Goal: Transaction & Acquisition: Book appointment/travel/reservation

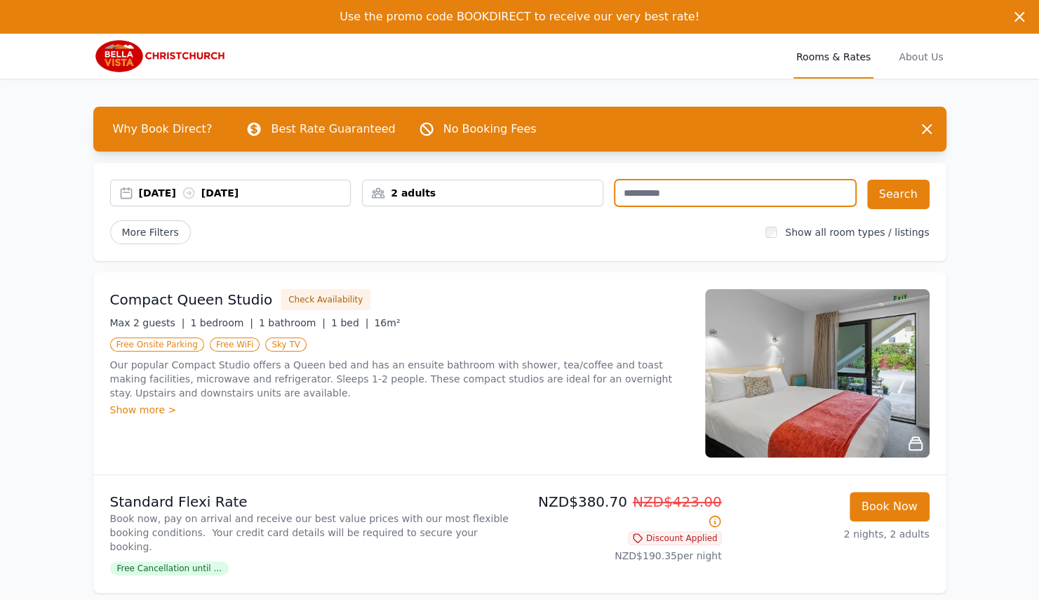
click at [651, 195] on input "text" at bounding box center [735, 193] width 241 height 27
type input "**********"
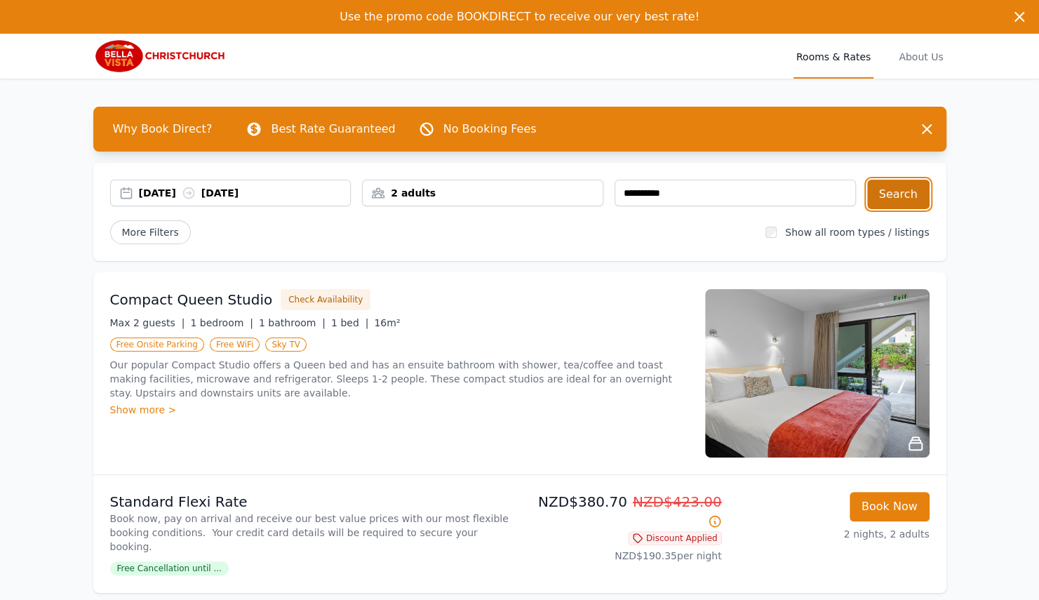
click at [910, 199] on button "Search" at bounding box center [898, 194] width 62 height 29
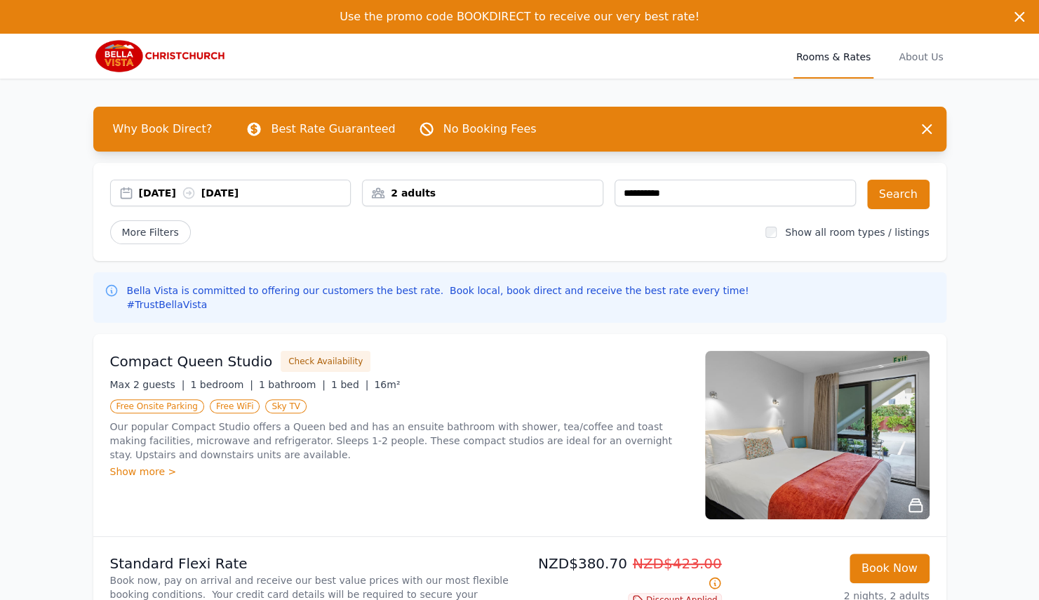
click at [498, 179] on div "**********" at bounding box center [519, 212] width 853 height 98
click at [497, 188] on div "2 adults" at bounding box center [483, 193] width 240 height 14
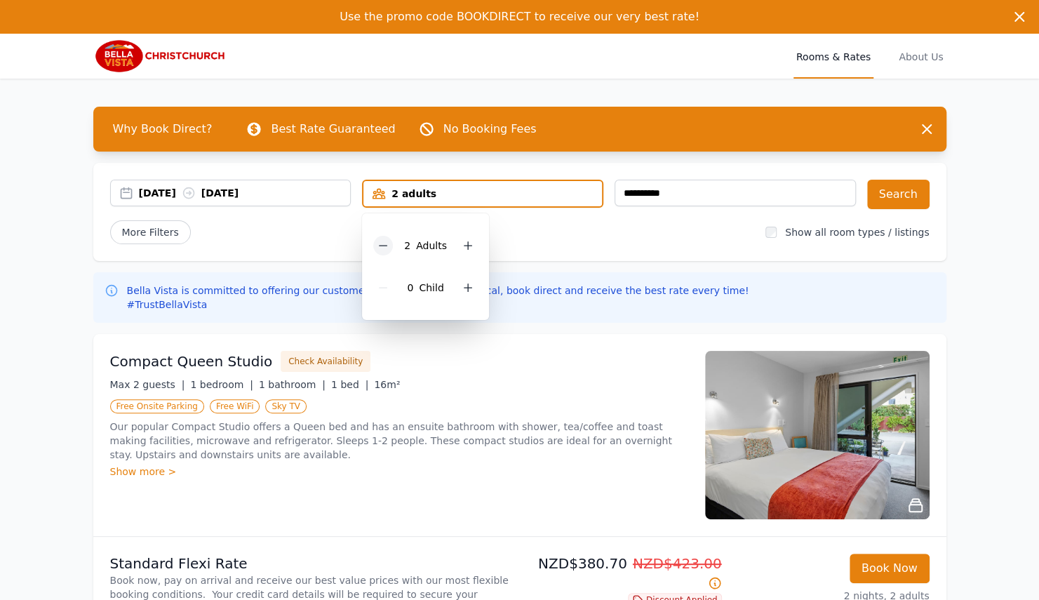
click at [383, 241] on icon at bounding box center [383, 245] width 11 height 11
click at [881, 198] on button "Search" at bounding box center [898, 194] width 62 height 29
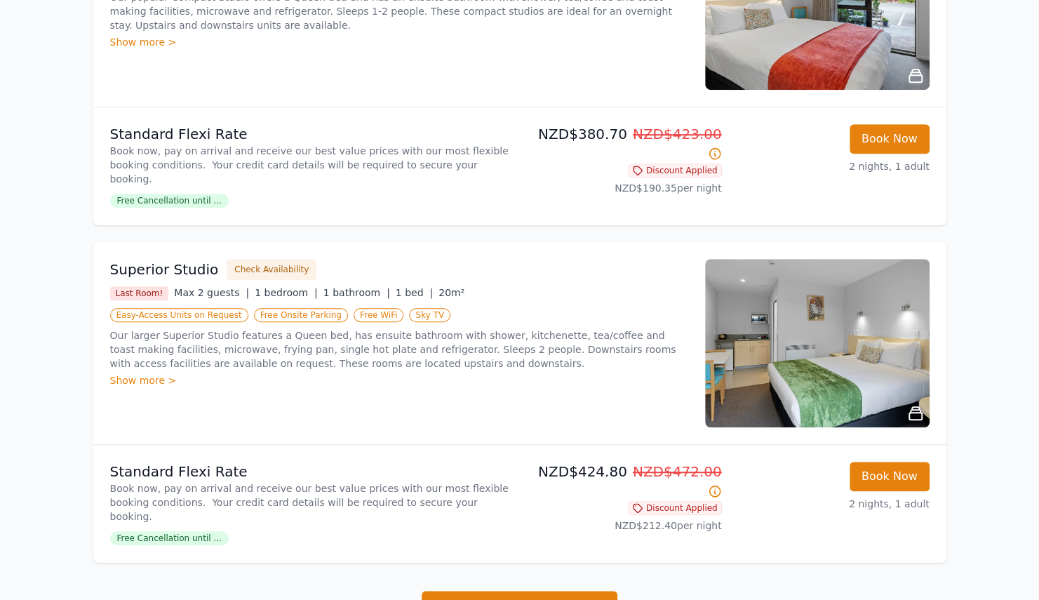
scroll to position [430, 0]
click at [182, 531] on span "Free Cancellation until ..." at bounding box center [169, 538] width 119 height 14
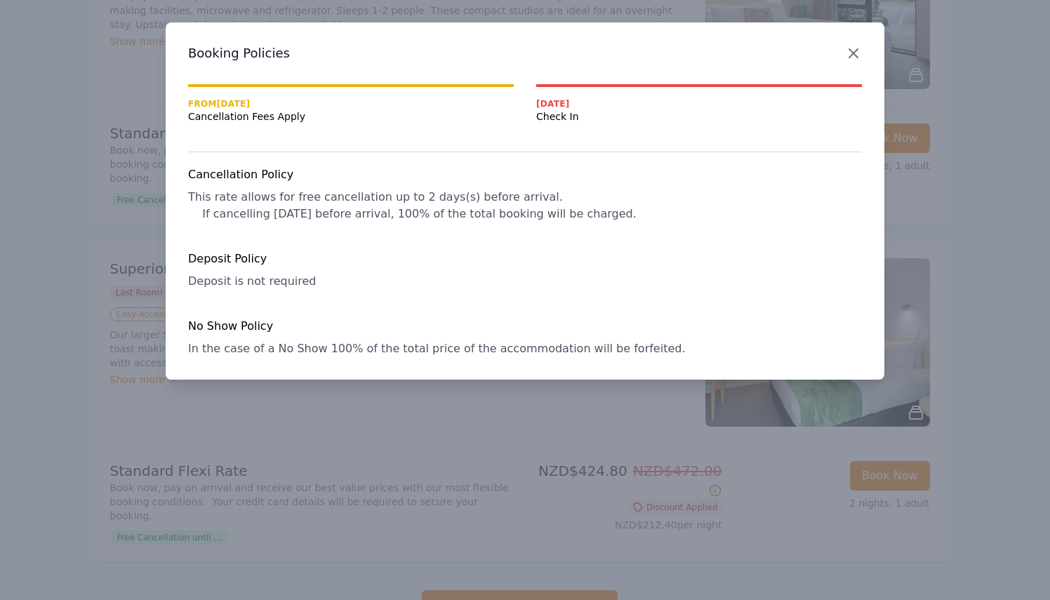
click at [852, 52] on icon "button" at bounding box center [853, 53] width 8 height 8
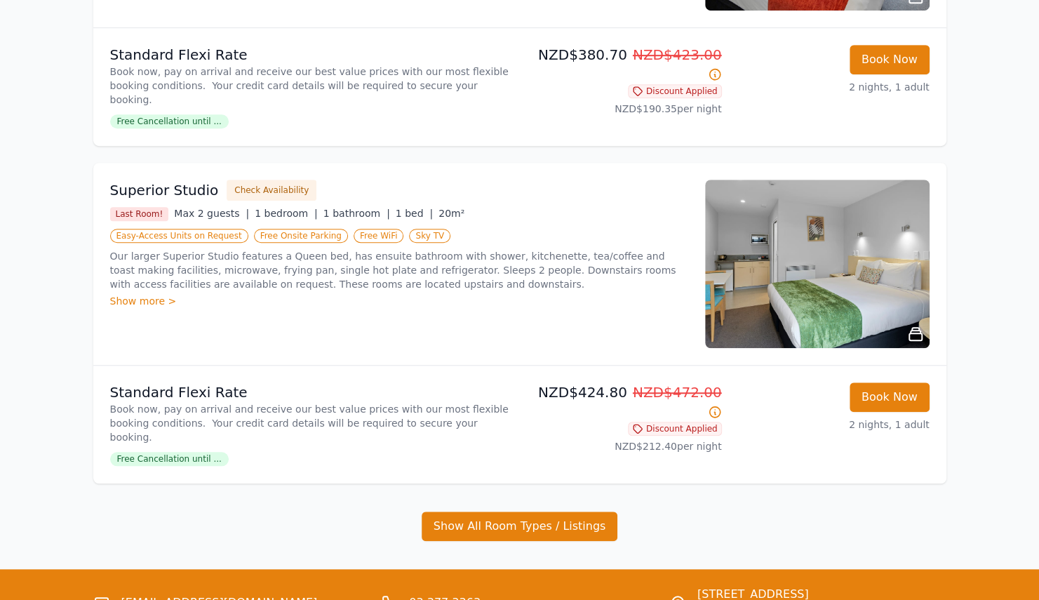
scroll to position [510, 0]
click at [157, 293] on div "Show more >" at bounding box center [399, 300] width 578 height 14
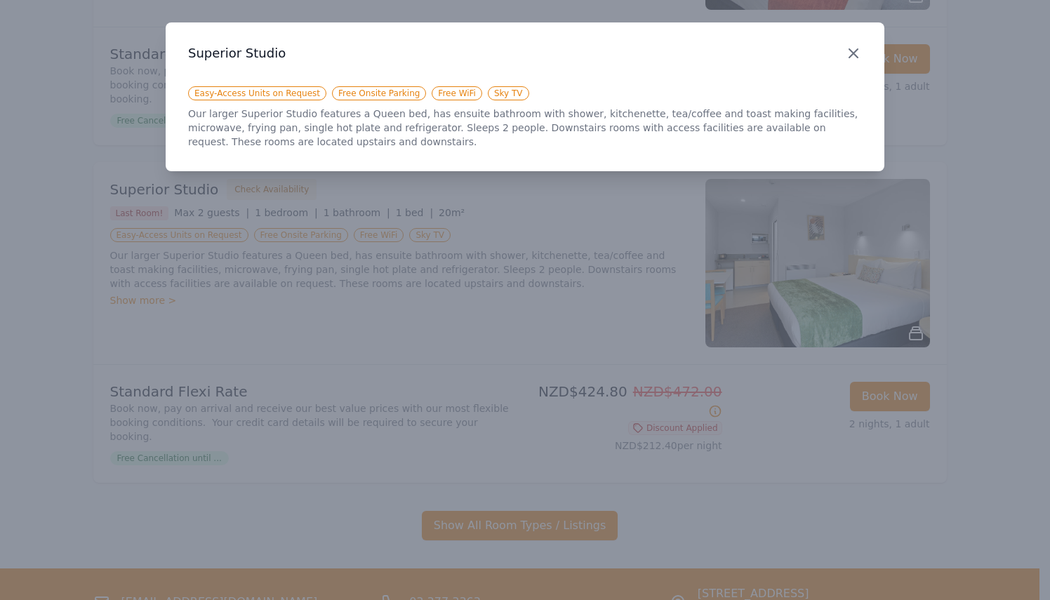
click at [854, 51] on icon "button" at bounding box center [853, 53] width 17 height 17
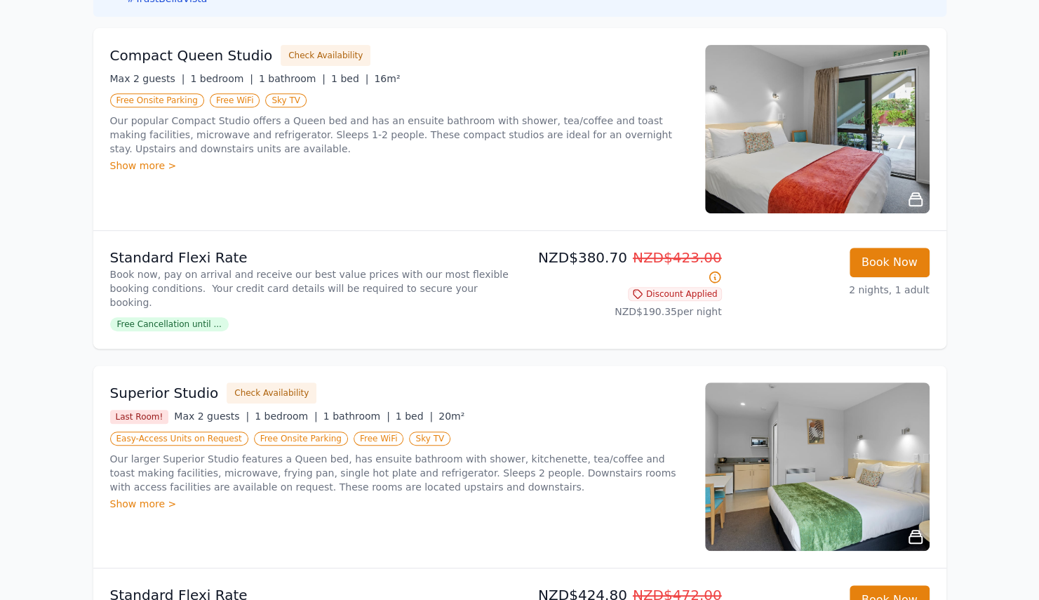
scroll to position [305, 0]
click at [873, 156] on img at bounding box center [817, 130] width 225 height 168
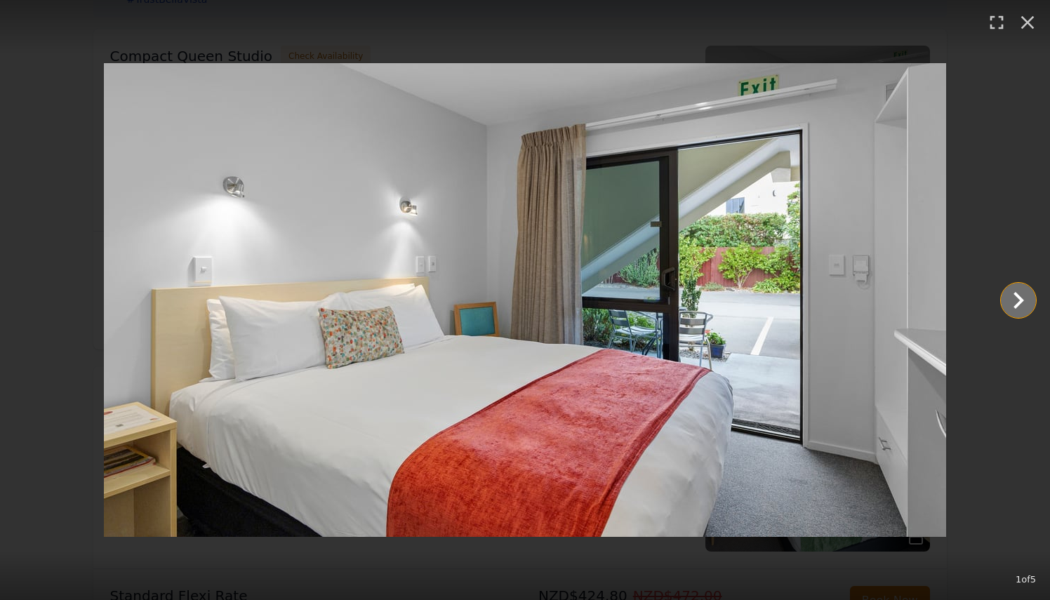
click at [1017, 299] on icon "Show slide 2 of 5" at bounding box center [1018, 301] width 34 height 34
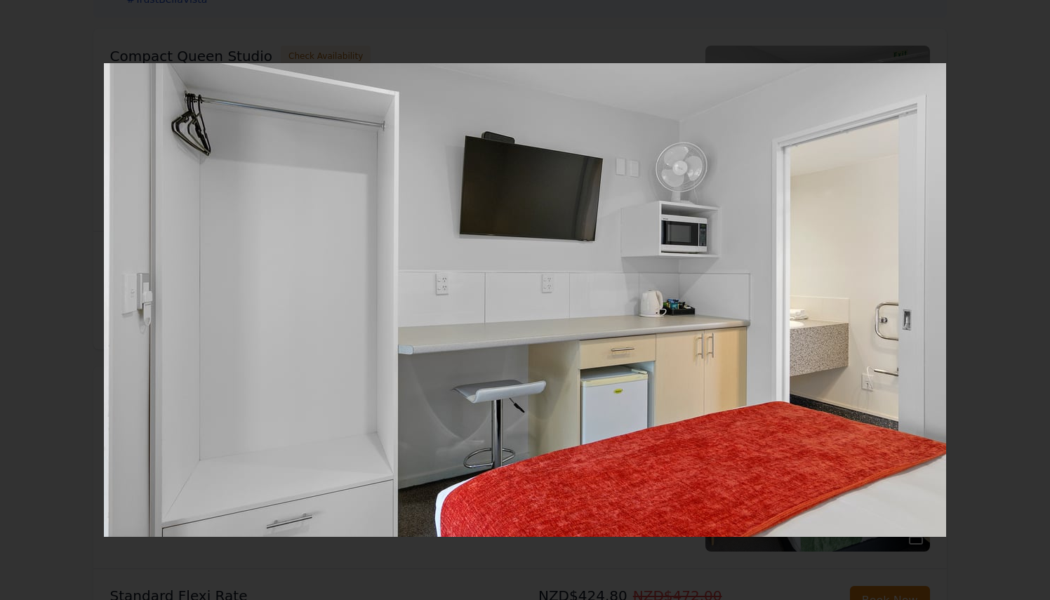
click at [1017, 299] on icon "Show slide 3 of 5" at bounding box center [1018, 301] width 34 height 34
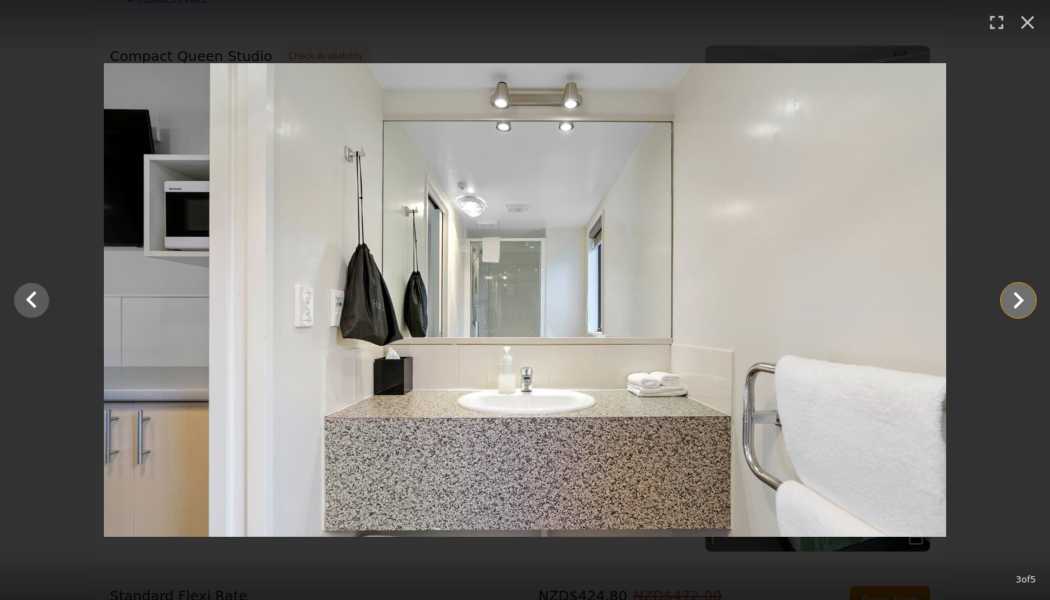
click at [1017, 299] on icon "Show slide 4 of 5" at bounding box center [1018, 301] width 34 height 34
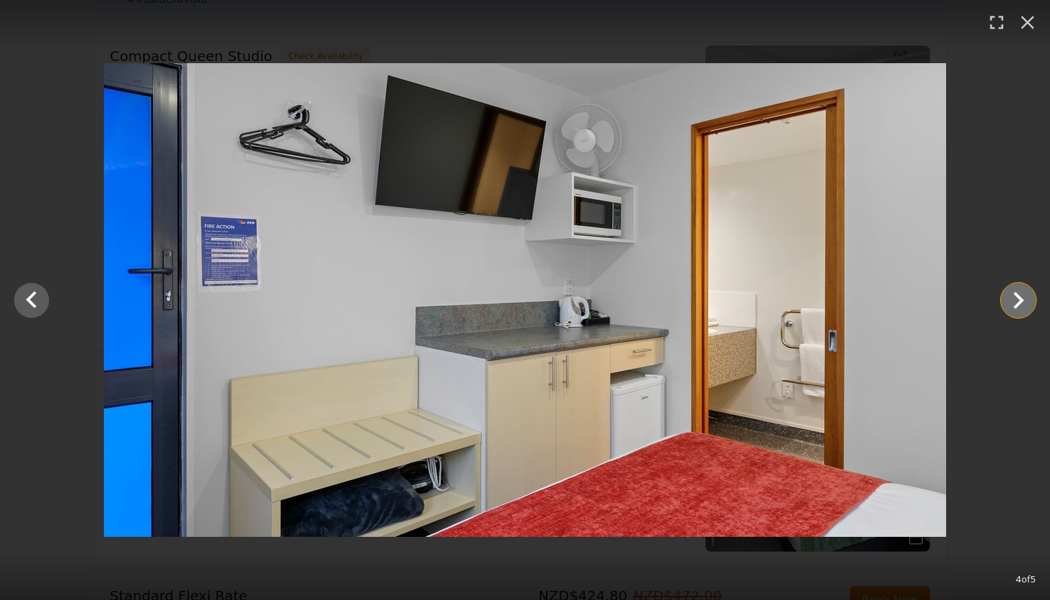
click at [1013, 296] on icon "Show slide 5 of 5" at bounding box center [1018, 301] width 34 height 34
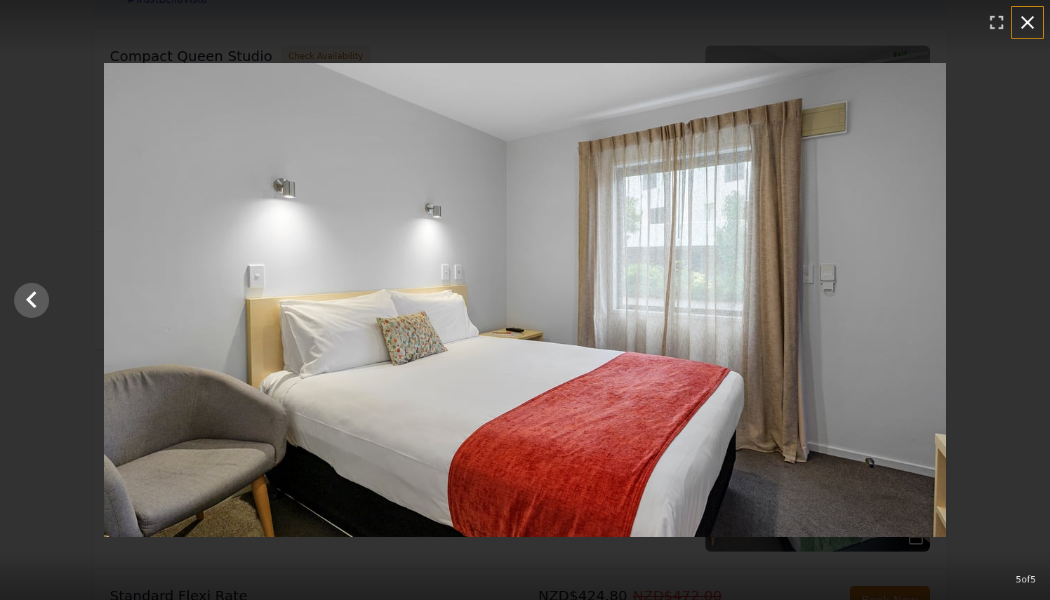
click at [1029, 25] on icon "button" at bounding box center [1027, 22] width 13 height 13
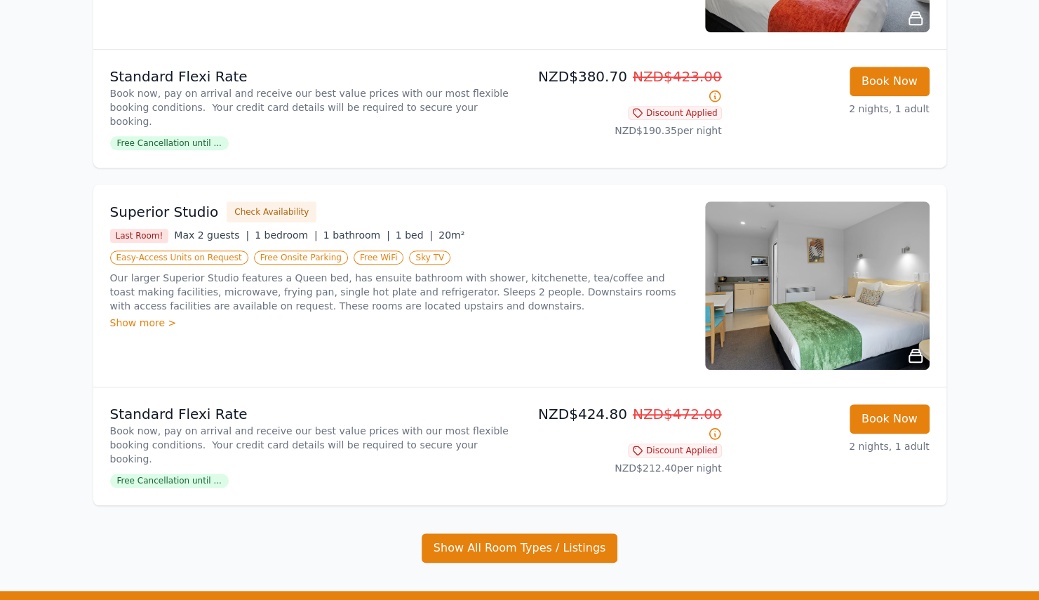
scroll to position [484, 0]
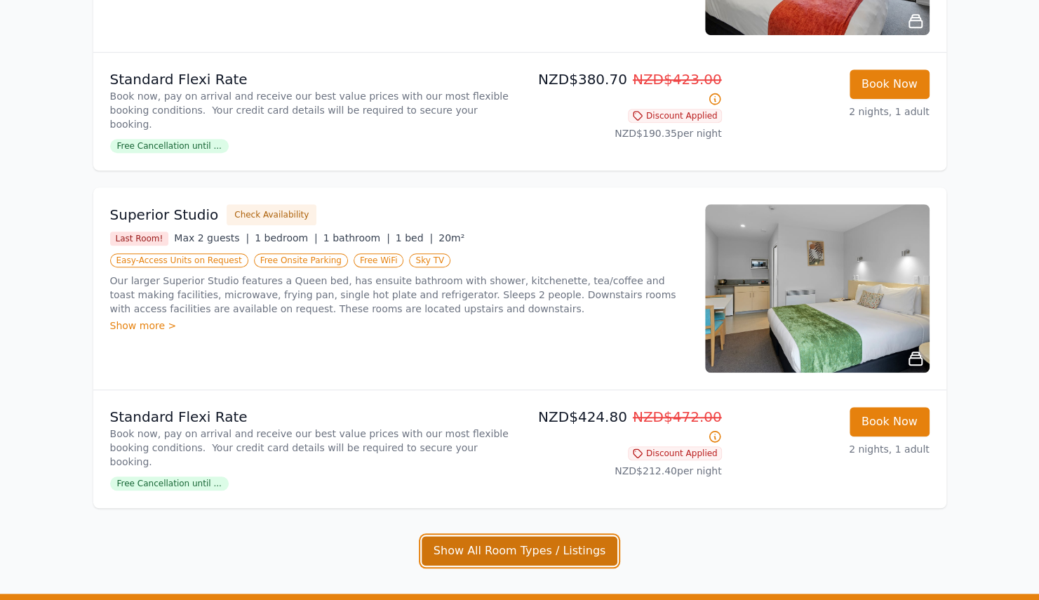
click at [554, 536] on button "Show All Room Types / Listings" at bounding box center [520, 550] width 197 height 29
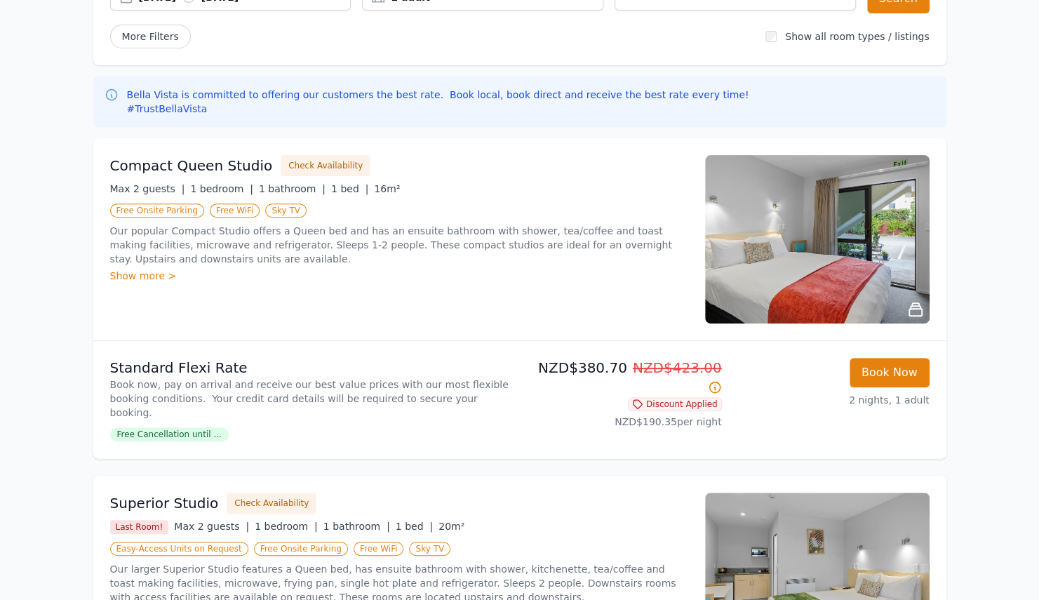
scroll to position [194, 0]
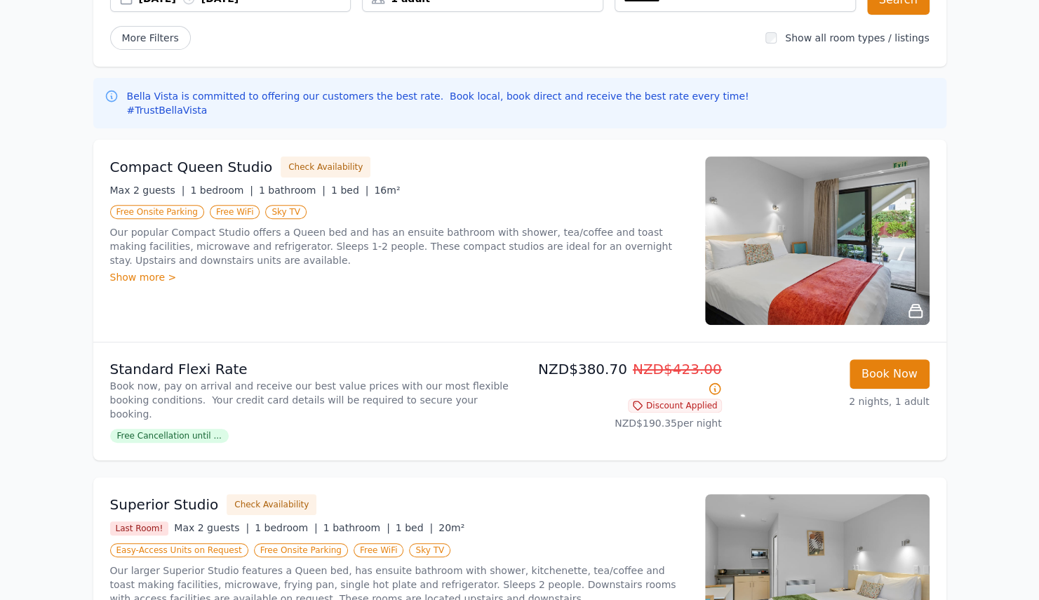
click at [806, 236] on img at bounding box center [817, 241] width 225 height 168
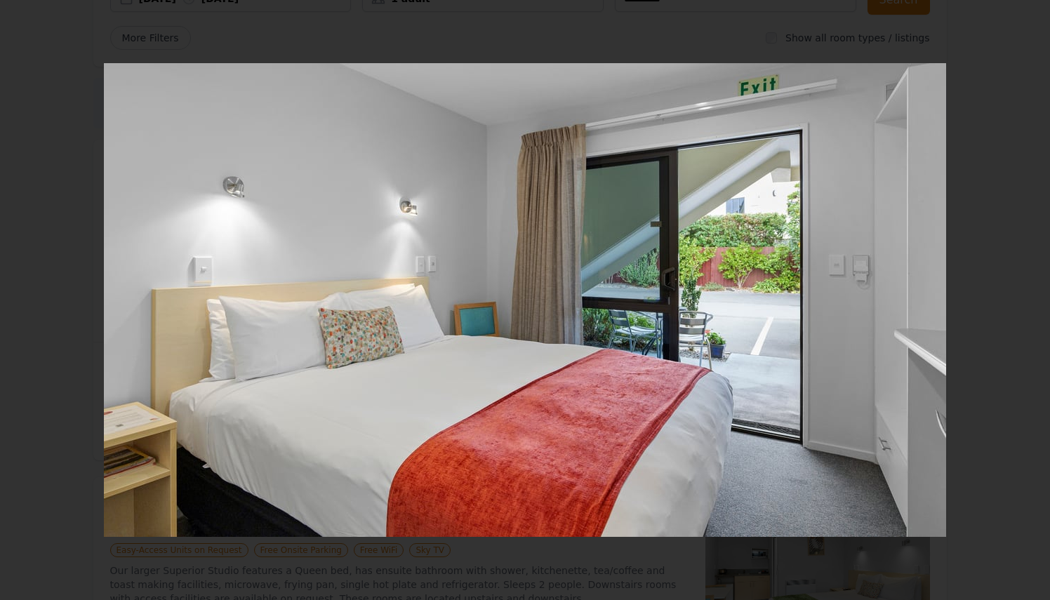
click at [1017, 295] on icon "Show slide 2 of 5" at bounding box center [1018, 300] width 11 height 17
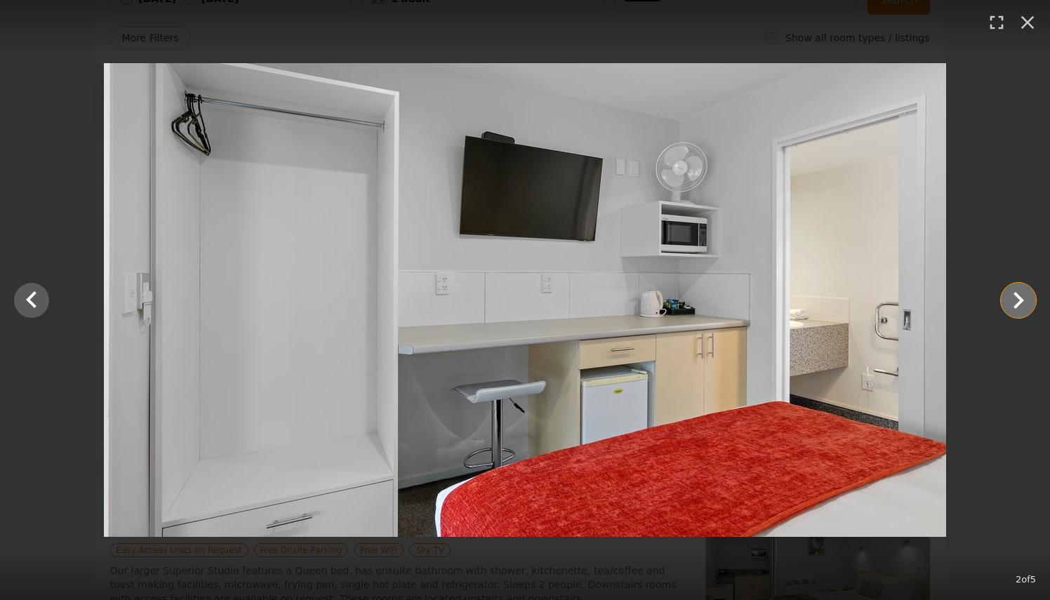
click at [1016, 298] on icon "Show slide 3 of 5" at bounding box center [1018, 301] width 34 height 34
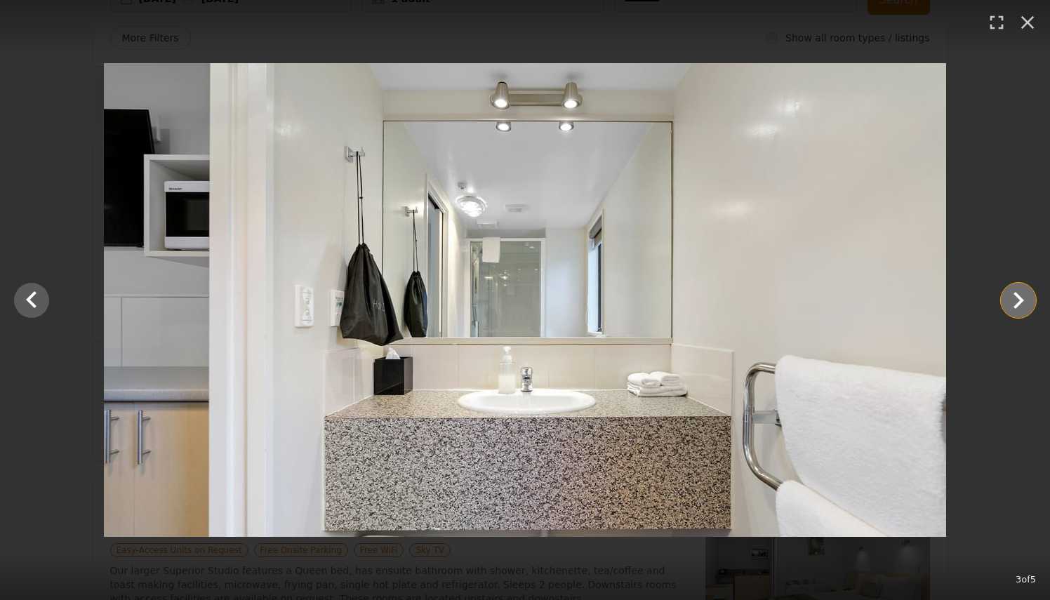
click at [1016, 298] on icon "Show slide 4 of 5" at bounding box center [1018, 301] width 34 height 34
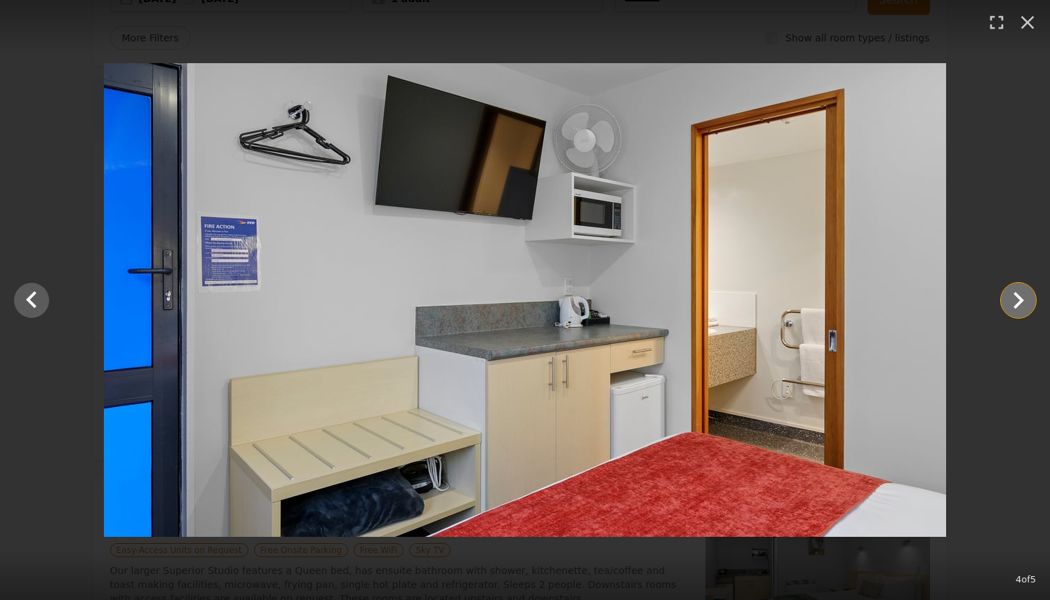
click at [1016, 298] on icon "Show slide 5 of 5" at bounding box center [1018, 301] width 34 height 34
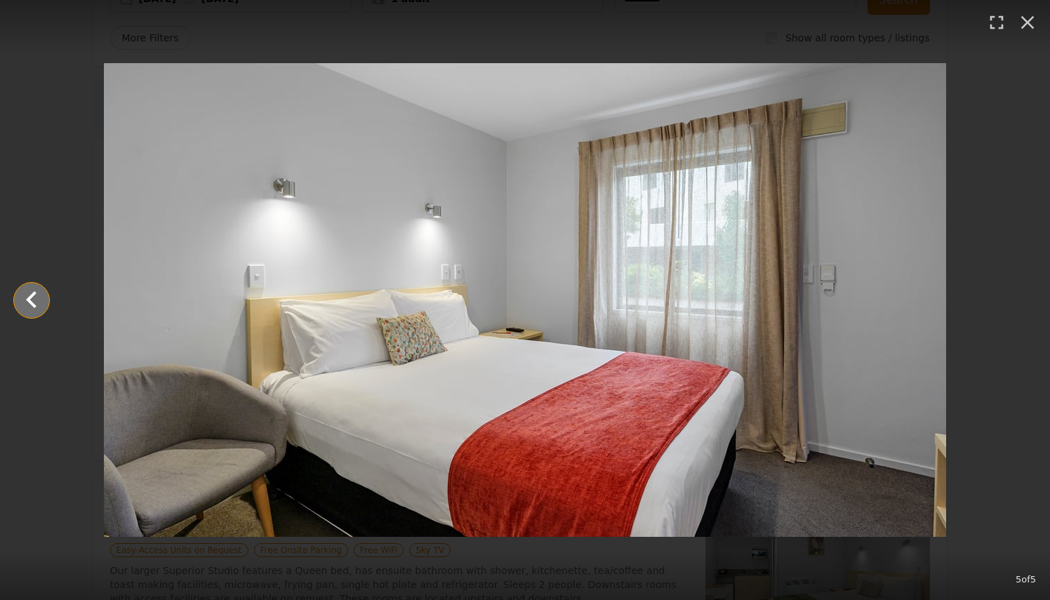
click at [34, 305] on icon "Show slide 4 of 5" at bounding box center [31, 299] width 11 height 17
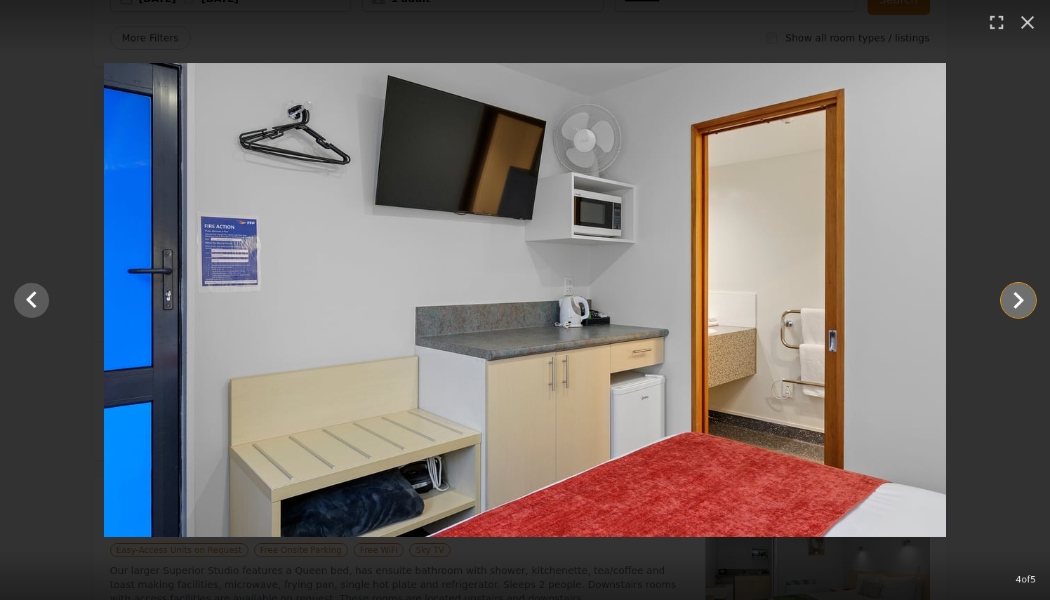
click at [1012, 300] on icon "Show slide 5 of 5" at bounding box center [1018, 301] width 34 height 34
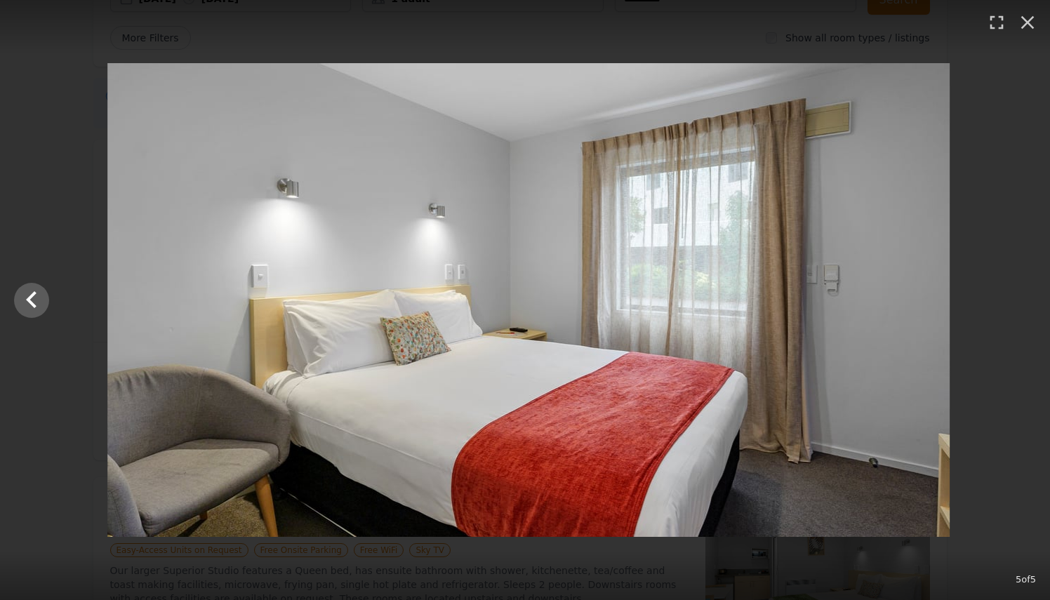
click at [1012, 300] on div at bounding box center [529, 300] width 1050 height 474
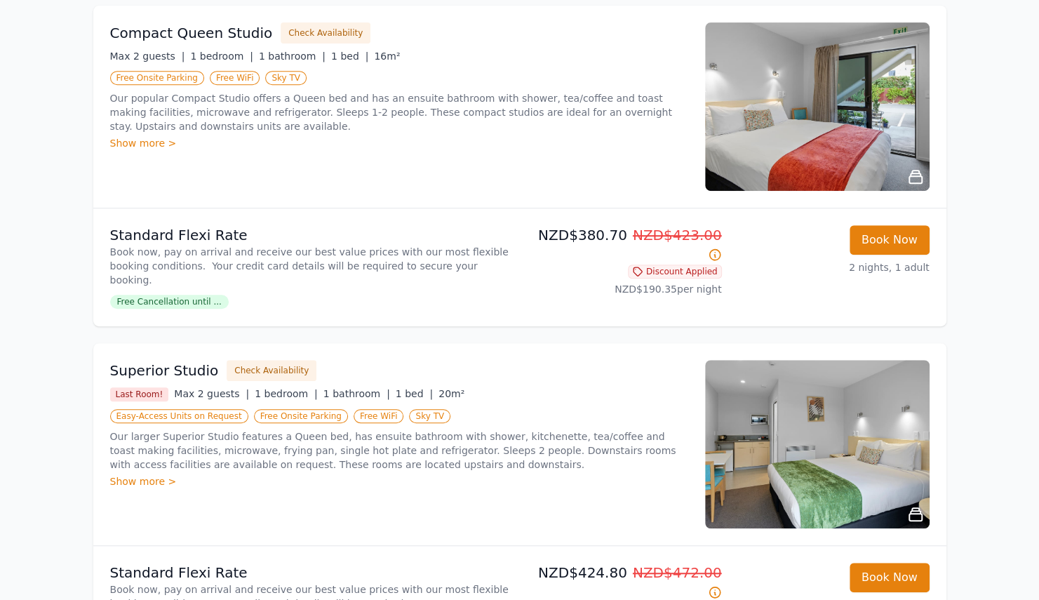
scroll to position [334, 0]
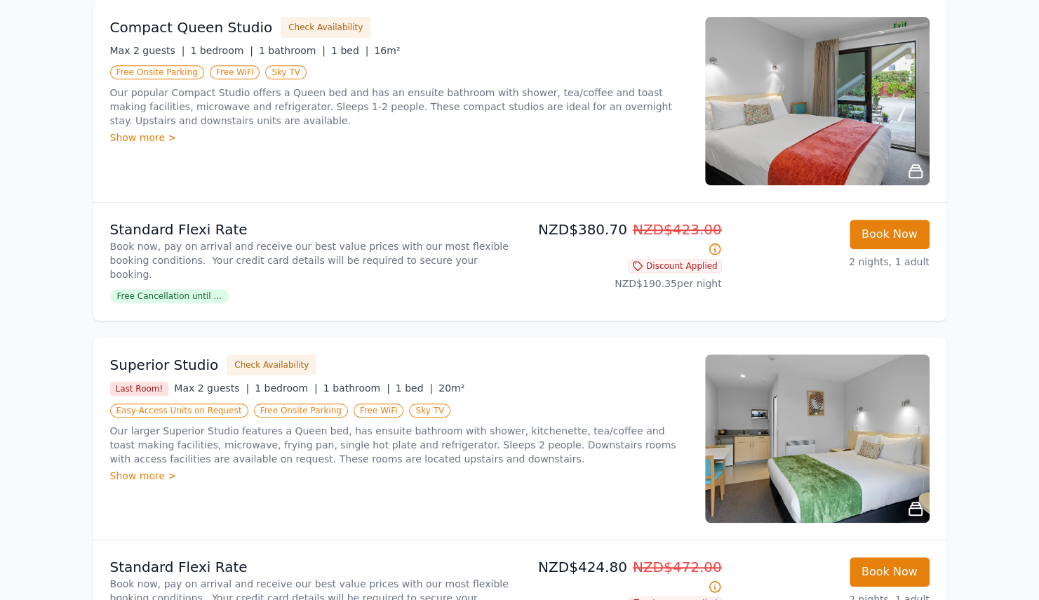
click at [912, 399] on img at bounding box center [817, 438] width 225 height 168
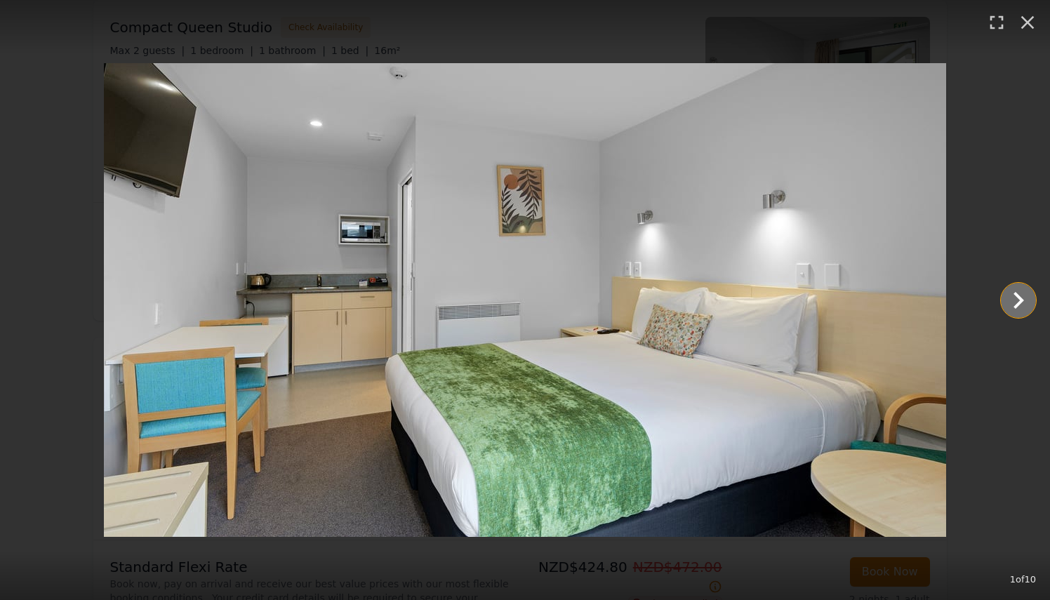
click at [1013, 309] on icon "Show slide 2 of 10" at bounding box center [1018, 301] width 34 height 34
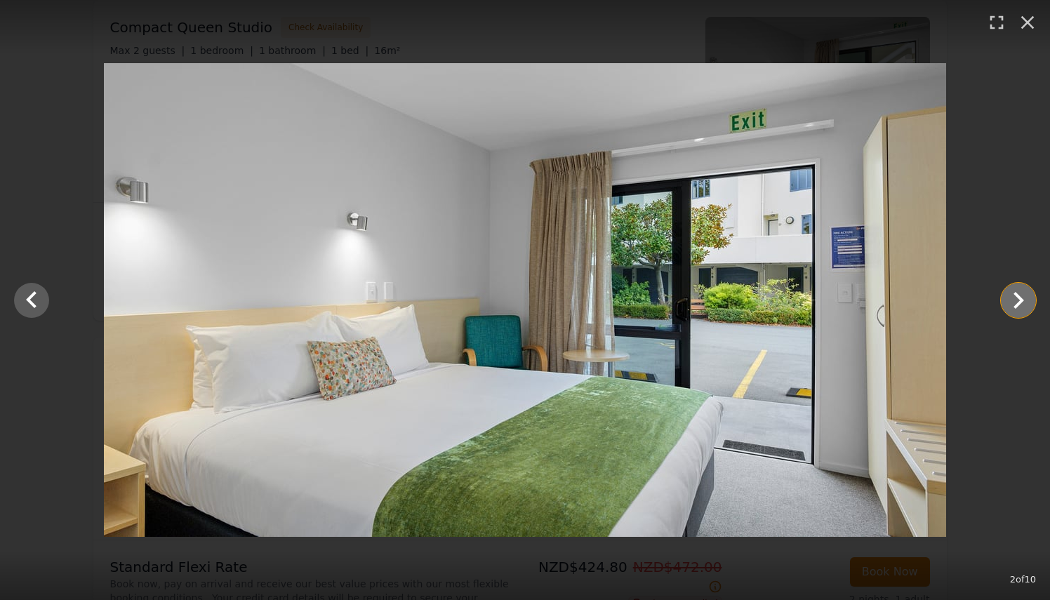
click at [1013, 309] on icon "Show slide 3 of 10" at bounding box center [1018, 301] width 34 height 34
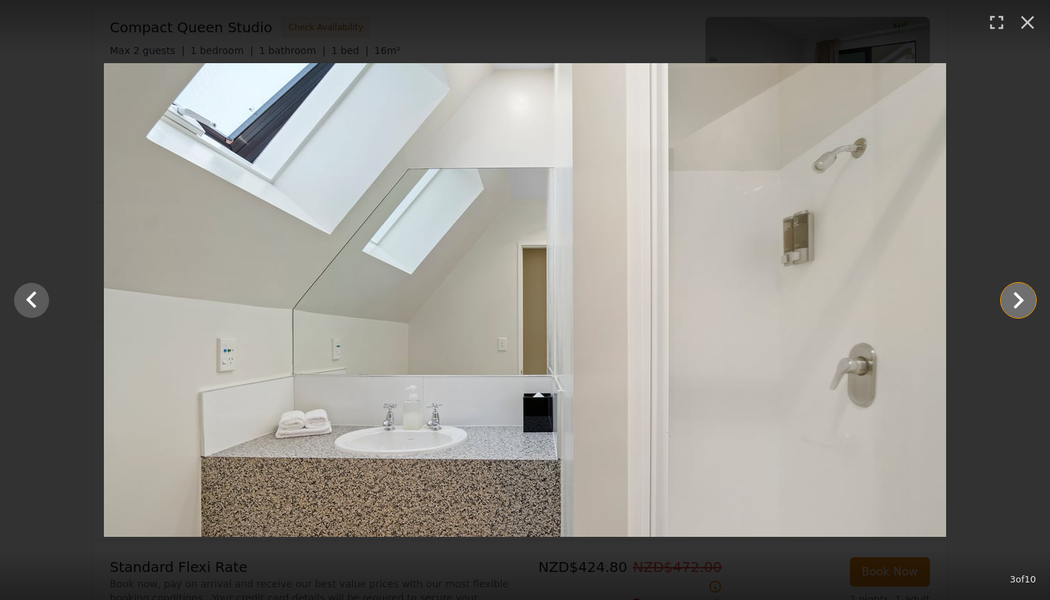
click at [1013, 309] on icon "Show slide 4 of 10" at bounding box center [1018, 301] width 34 height 34
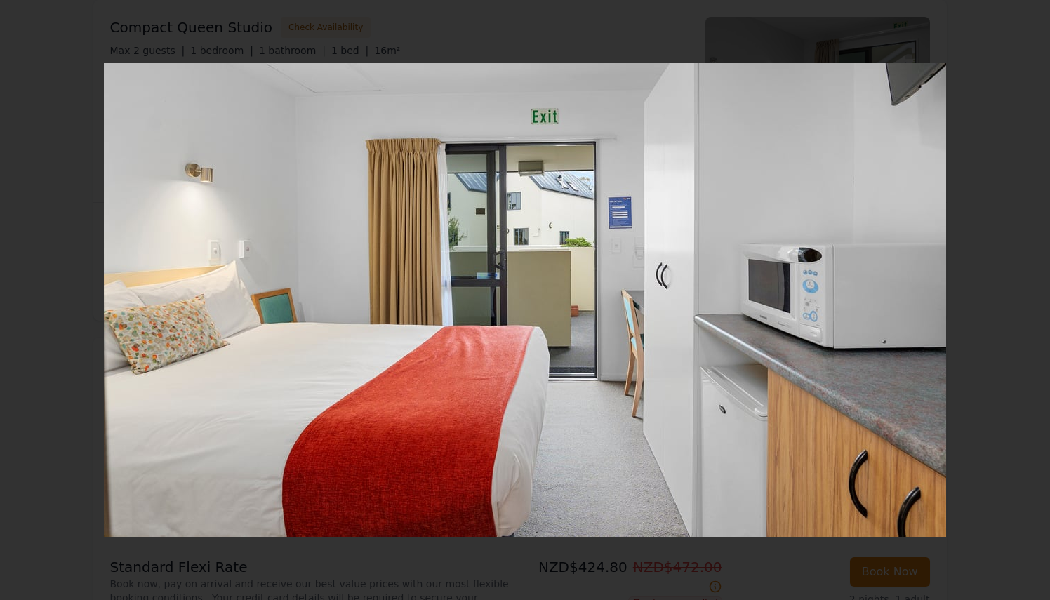
click at [1013, 309] on icon "Show slide 5 of 10" at bounding box center [1018, 301] width 34 height 34
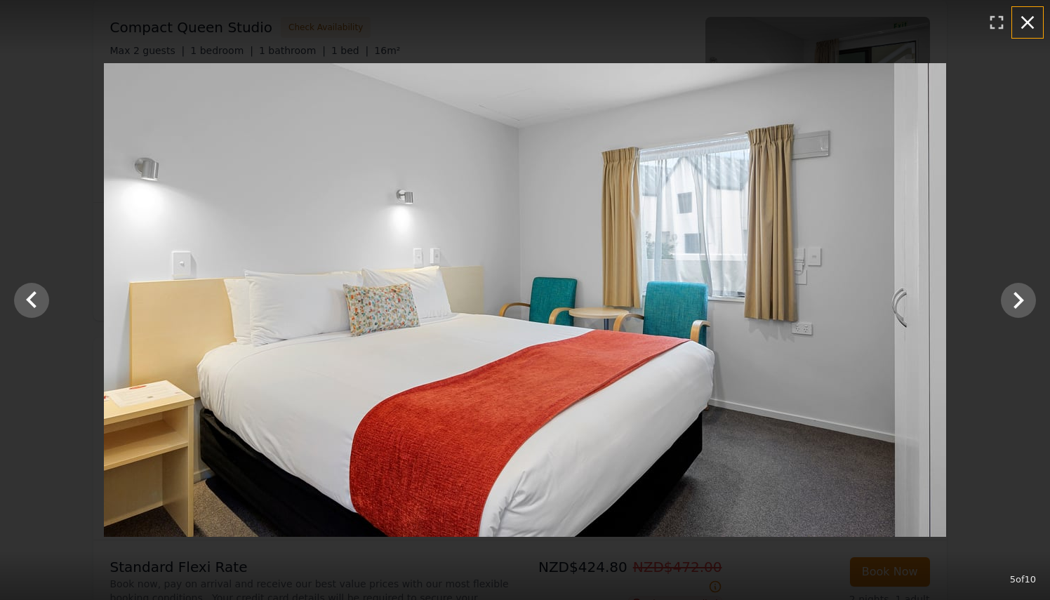
click at [1030, 24] on icon "button" at bounding box center [1027, 22] width 22 height 22
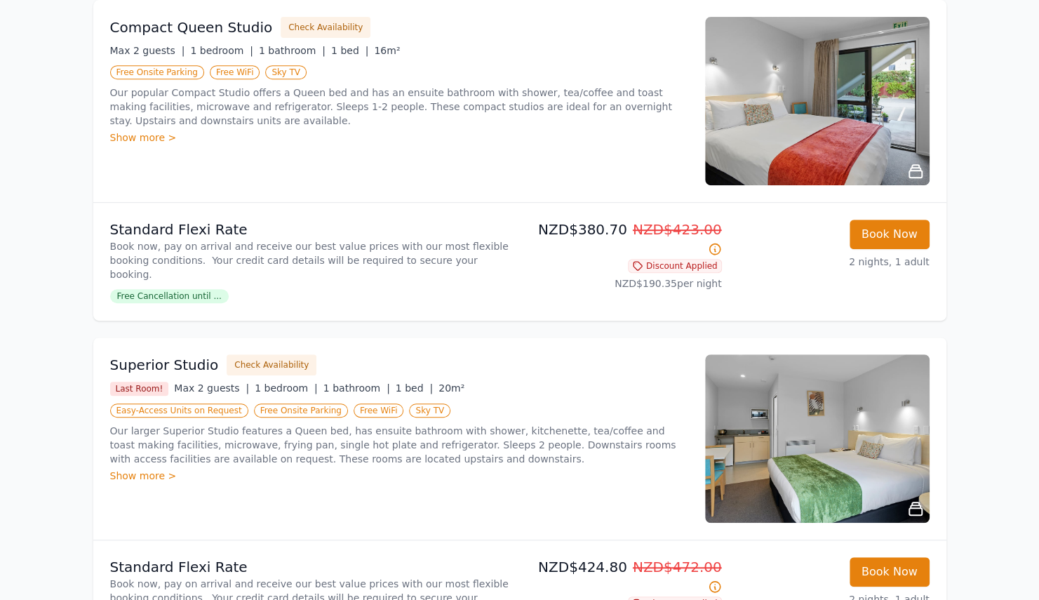
click at [817, 124] on img at bounding box center [817, 101] width 225 height 168
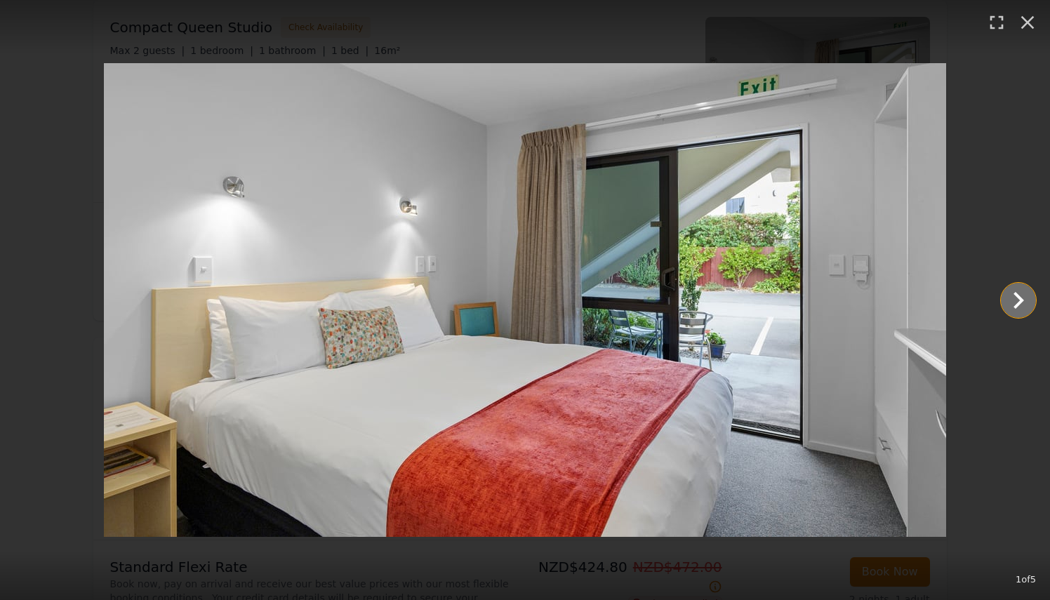
click at [1015, 300] on icon "Show slide 2 of 5" at bounding box center [1018, 301] width 34 height 34
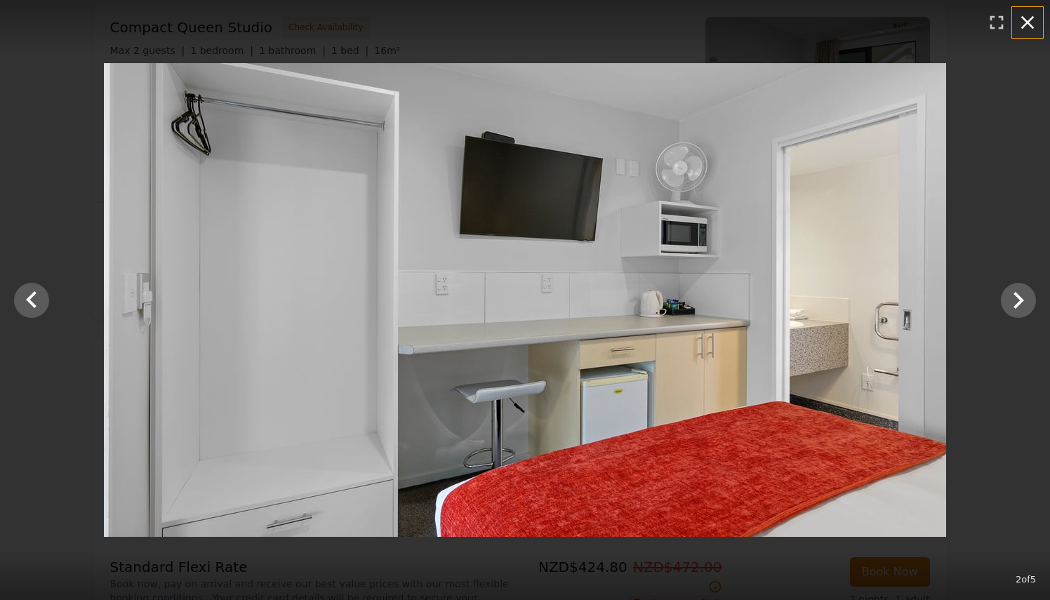
click at [1028, 22] on icon "button" at bounding box center [1027, 22] width 13 height 13
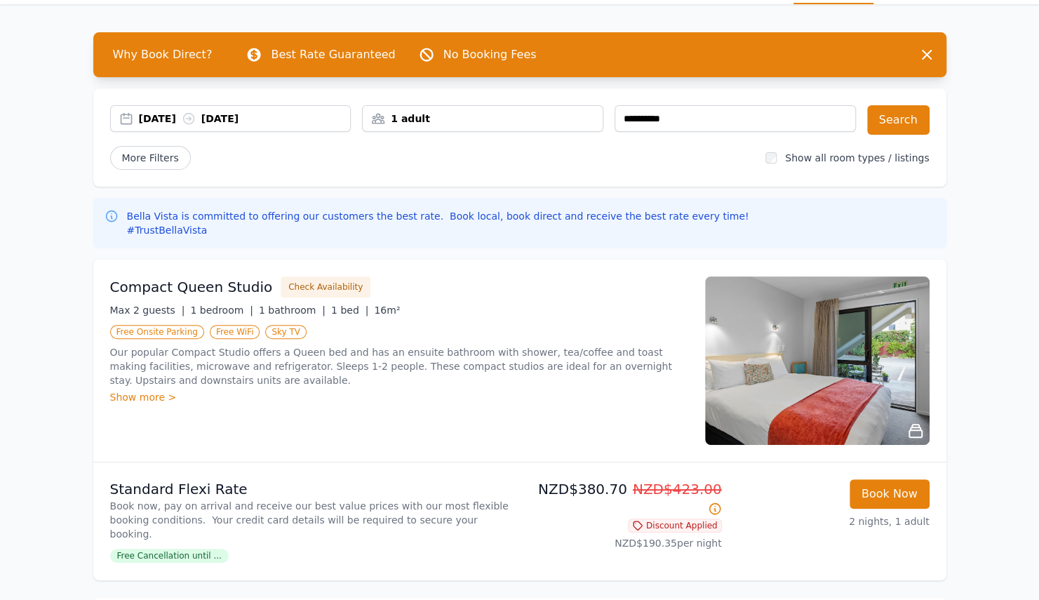
scroll to position [0, 0]
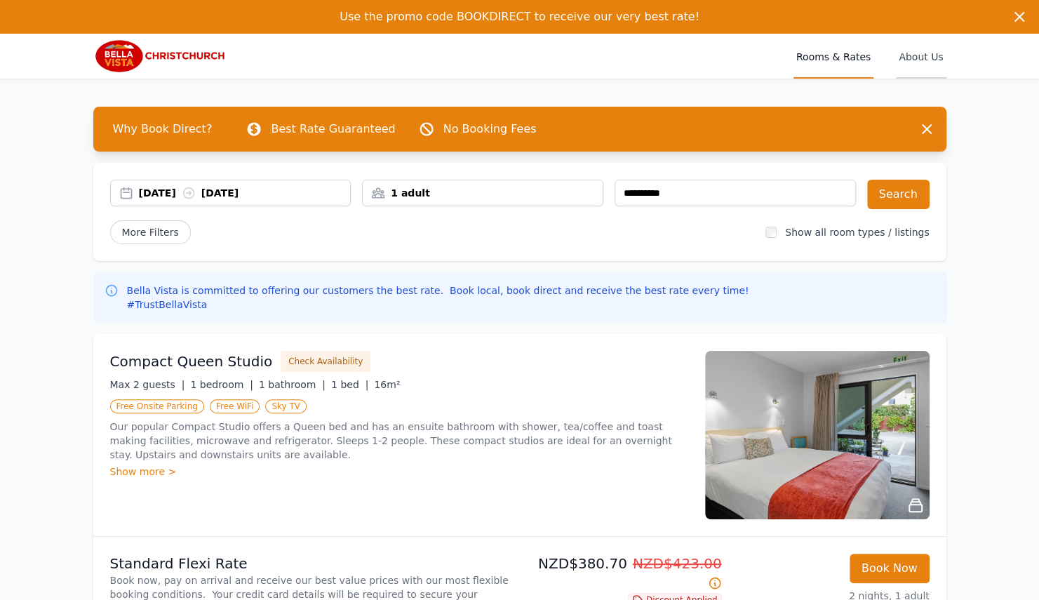
click at [913, 63] on span "About Us" at bounding box center [921, 56] width 50 height 45
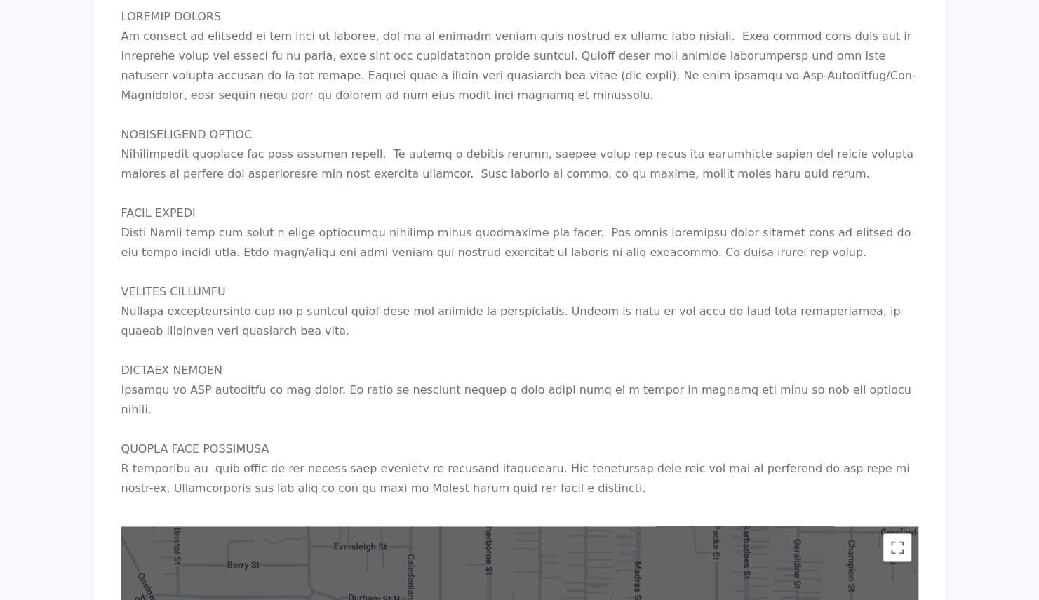
scroll to position [971, 0]
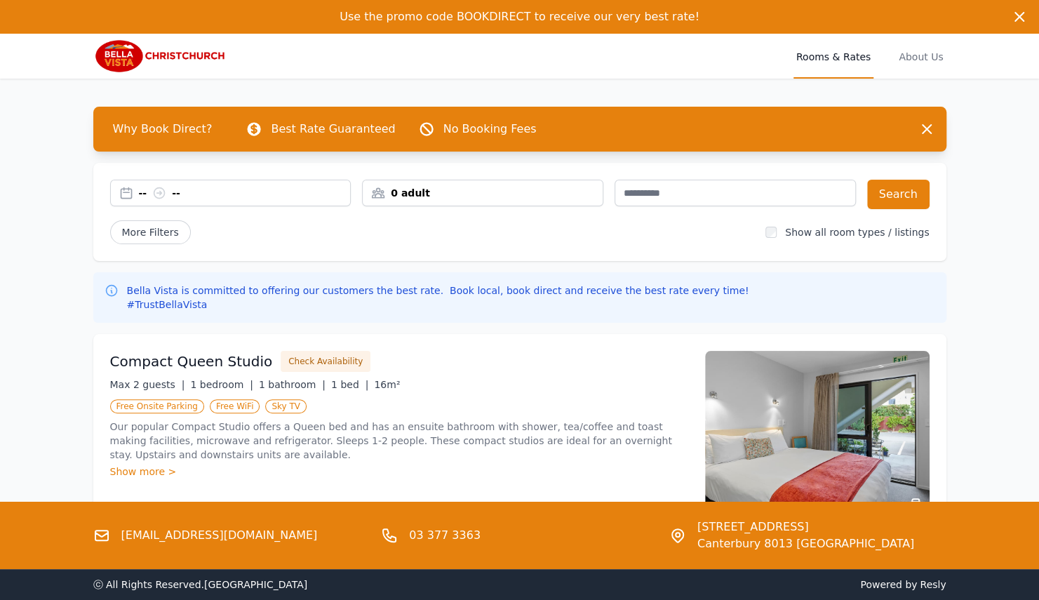
type input "**********"
